Goal: Information Seeking & Learning: Learn about a topic

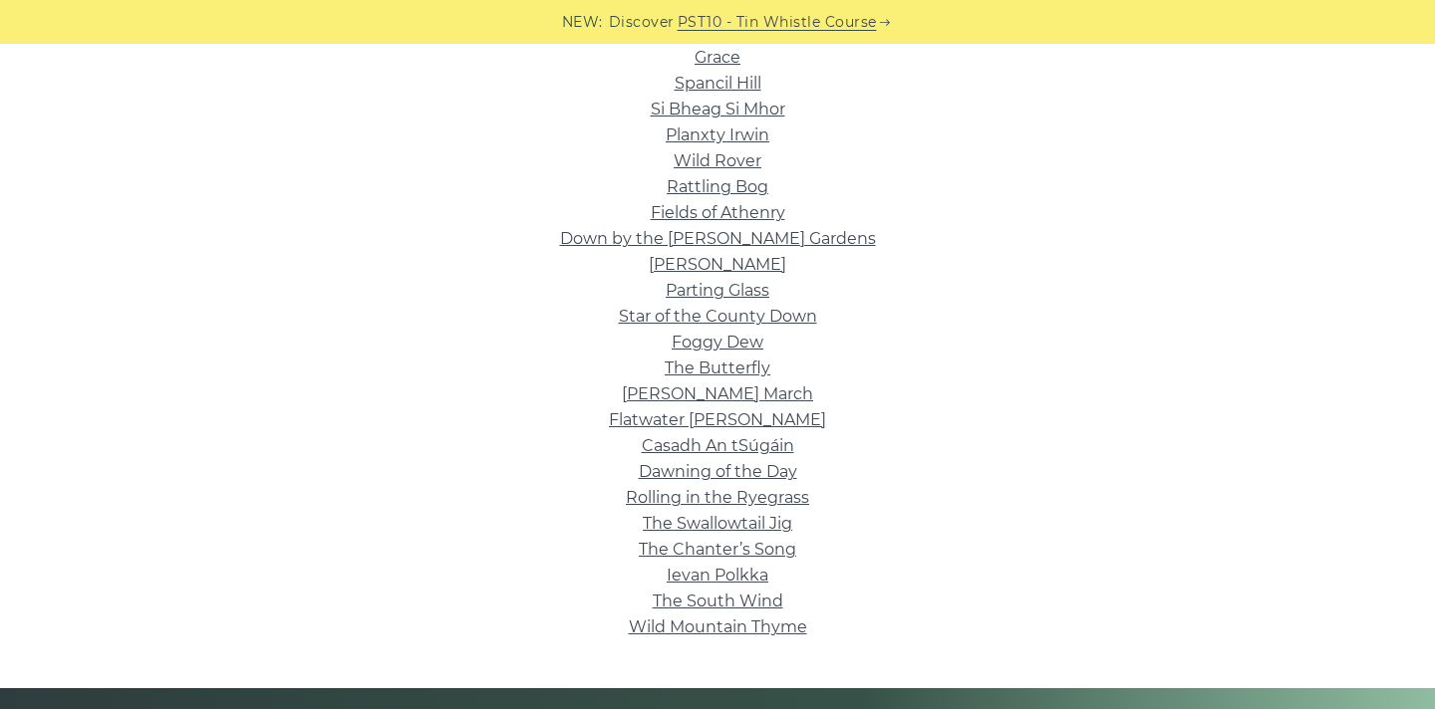
scroll to position [553, 0]
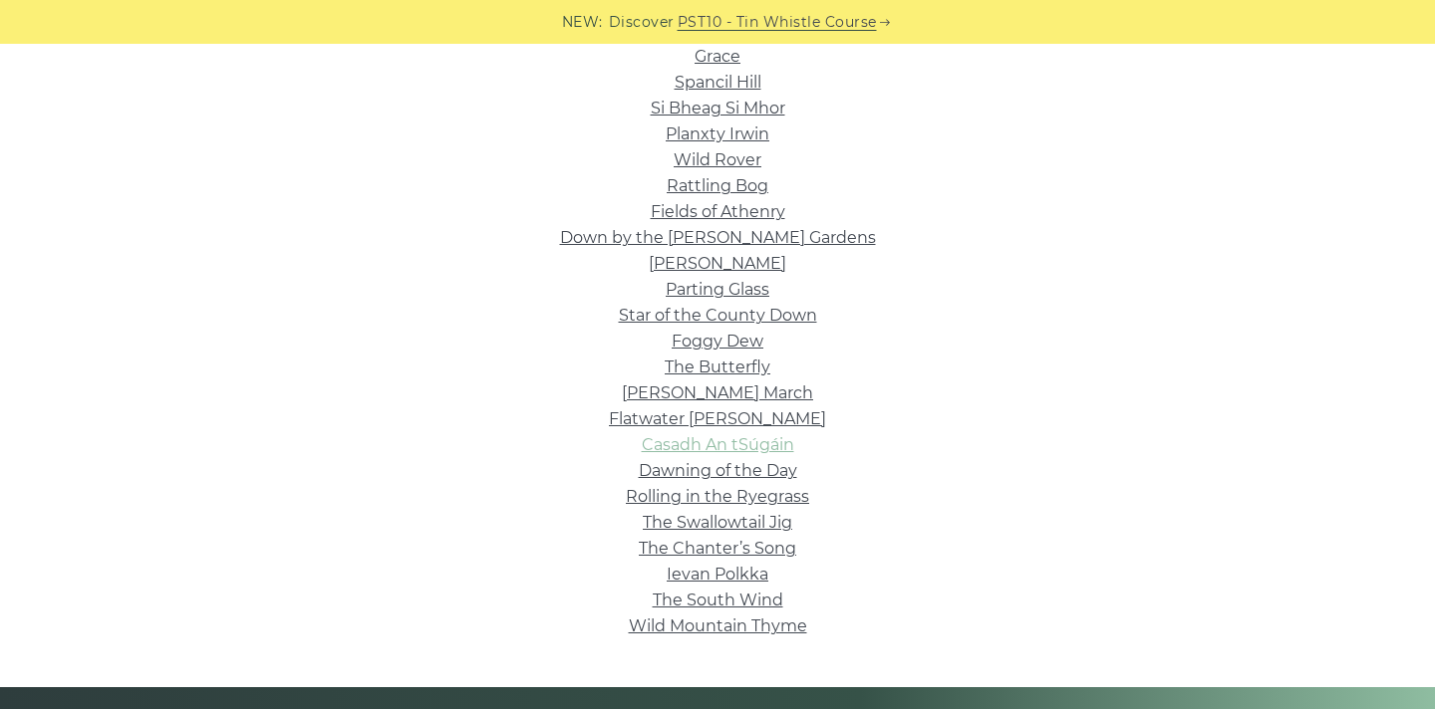
click at [768, 445] on link "Casadh An tSúgáin" at bounding box center [718, 444] width 152 height 19
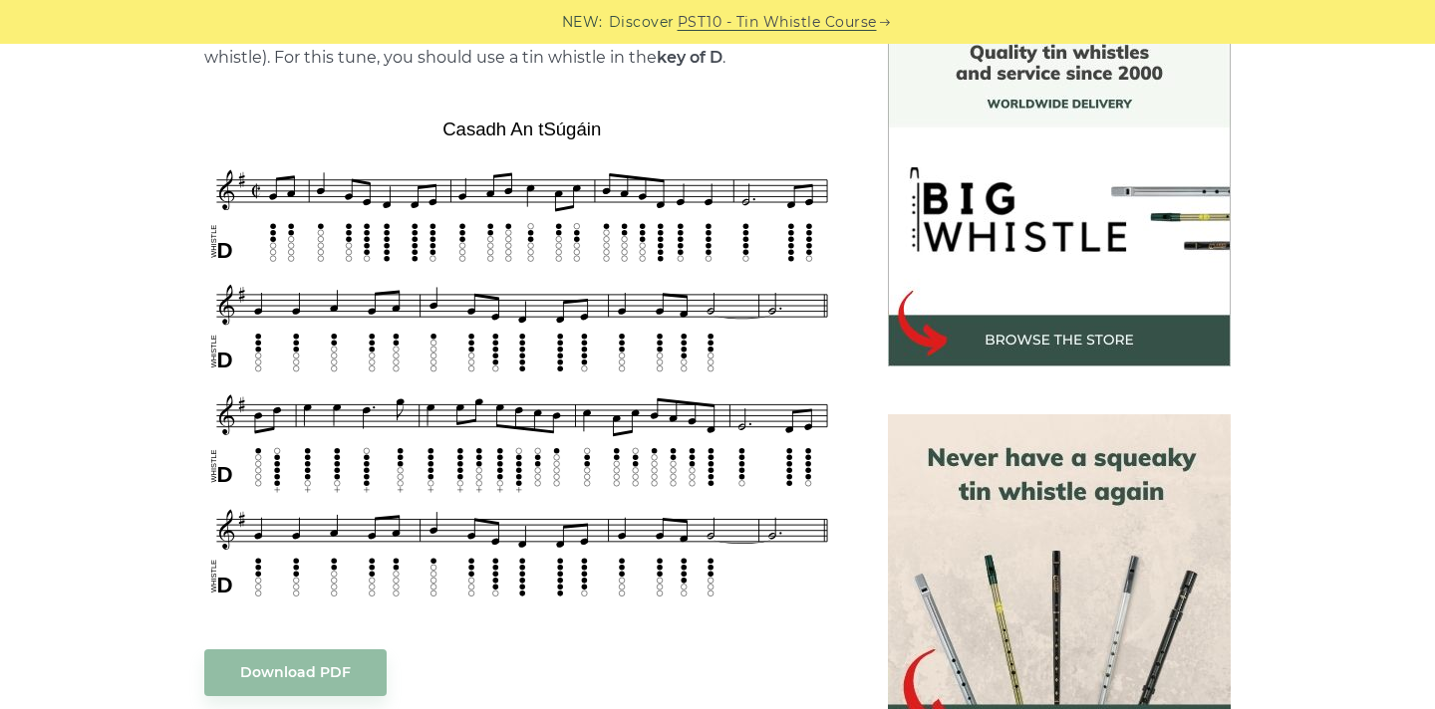
scroll to position [549, 0]
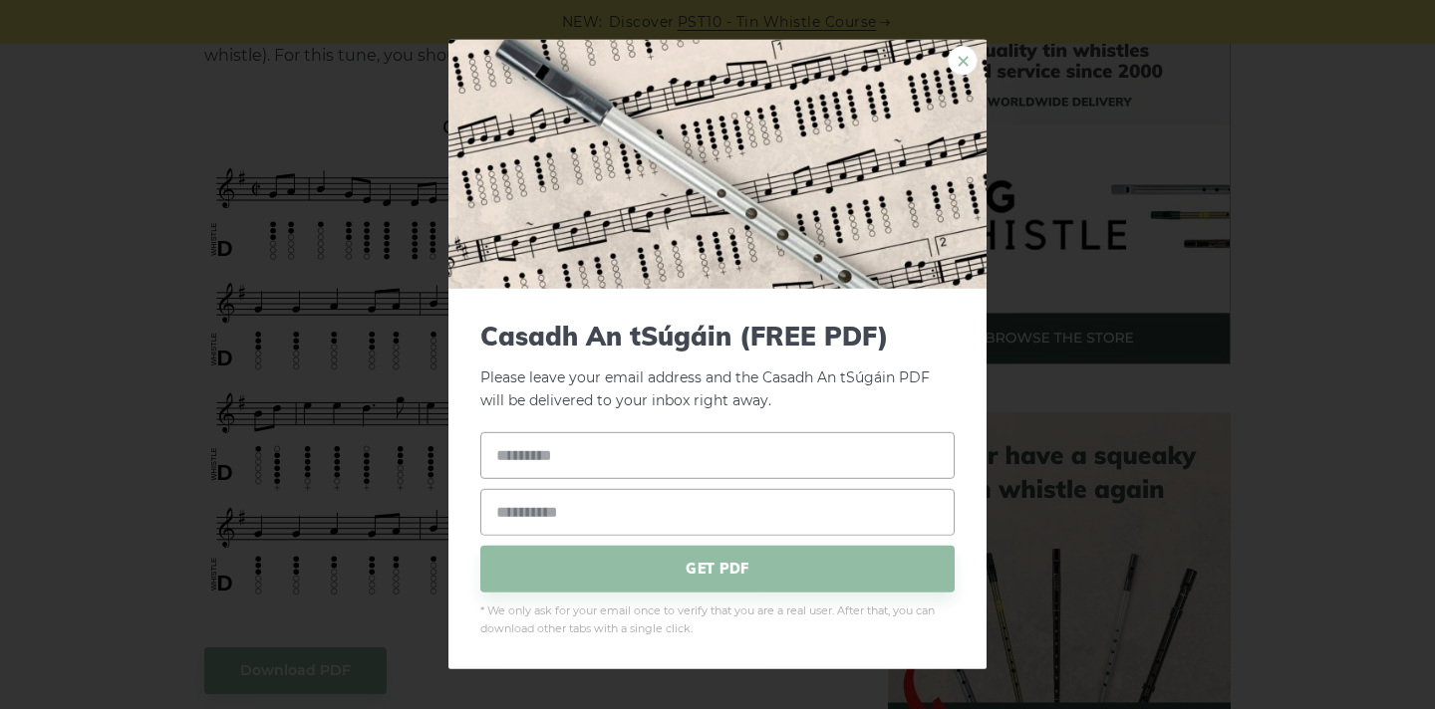
click at [969, 58] on link "×" at bounding box center [962, 61] width 30 height 30
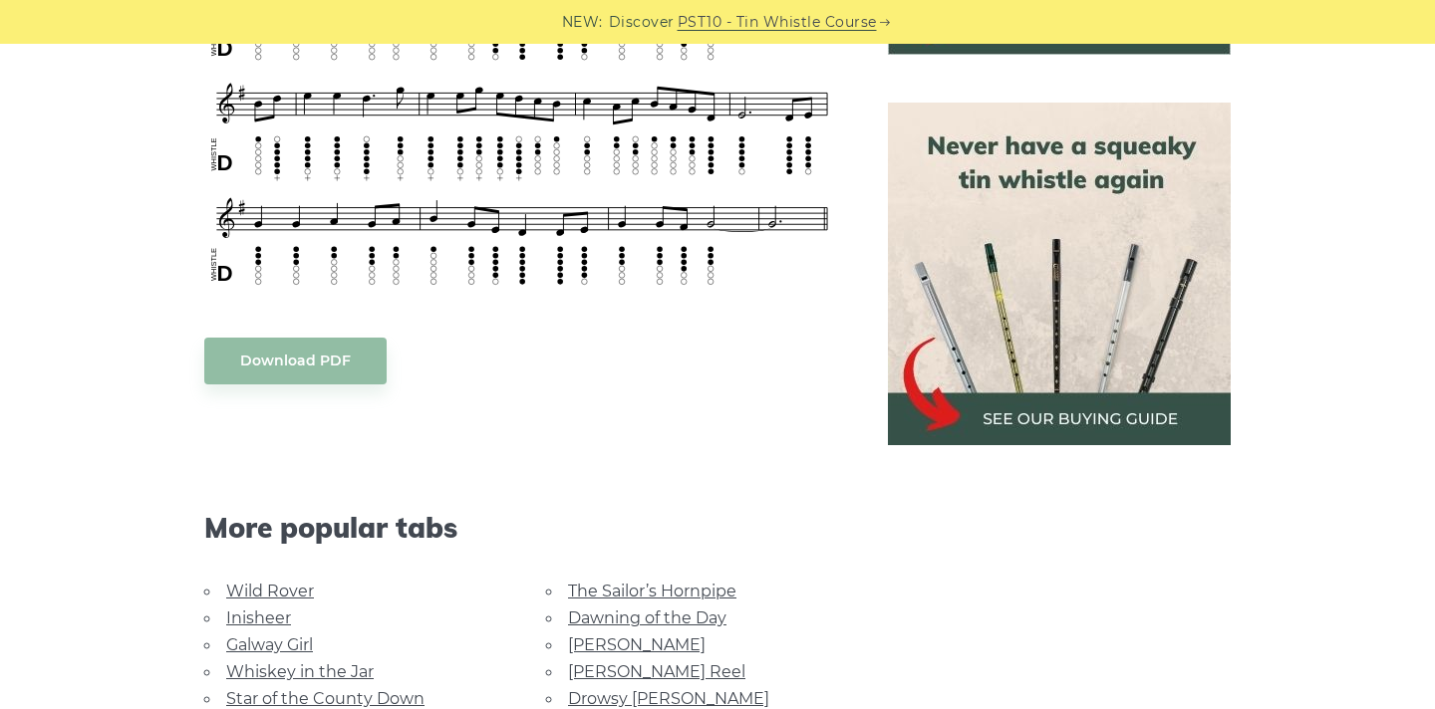
scroll to position [860, 0]
click at [1046, 415] on img at bounding box center [1059, 273] width 343 height 343
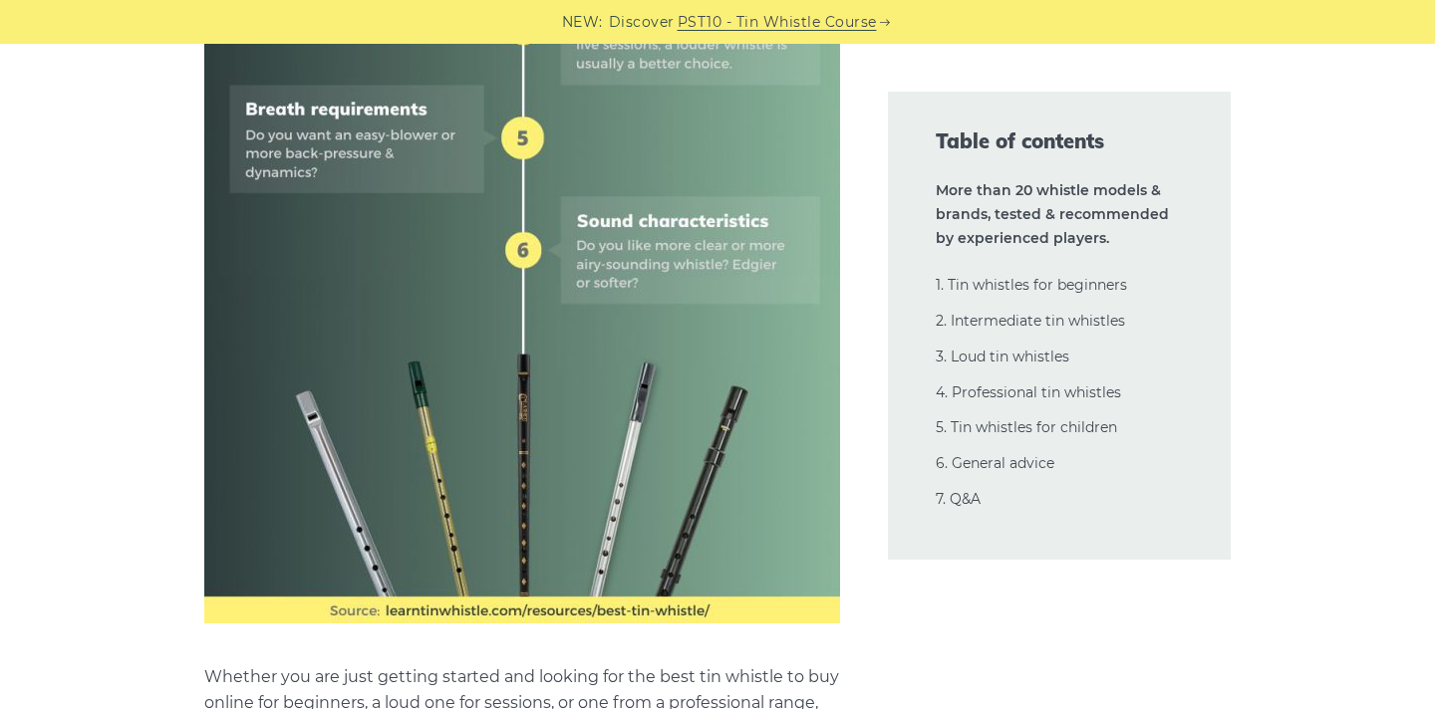
scroll to position [1437, 0]
